Goal: Check status: Check status

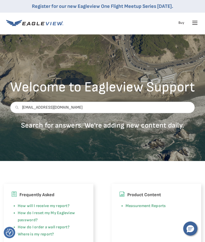
click at [194, 22] on icon at bounding box center [195, 23] width 8 height 8
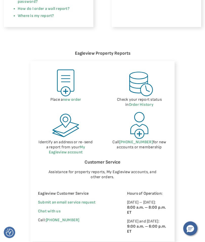
scroll to position [218, 0]
click at [139, 96] on img at bounding box center [139, 83] width 29 height 29
click at [141, 104] on link "Order History" at bounding box center [141, 104] width 25 height 5
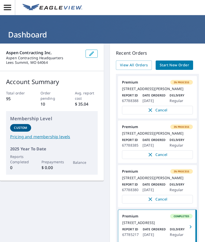
click at [136, 64] on span "View All Orders" at bounding box center [134, 65] width 28 height 6
